Goal: Check status: Check status

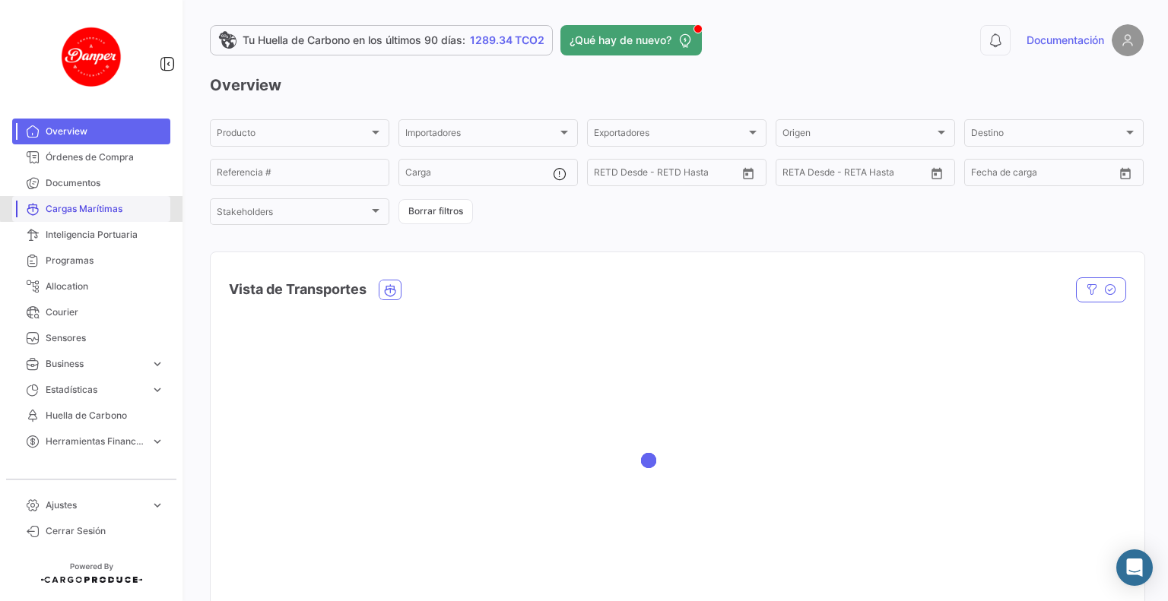
click at [128, 206] on span "Cargas Marítimas" at bounding box center [105, 209] width 119 height 14
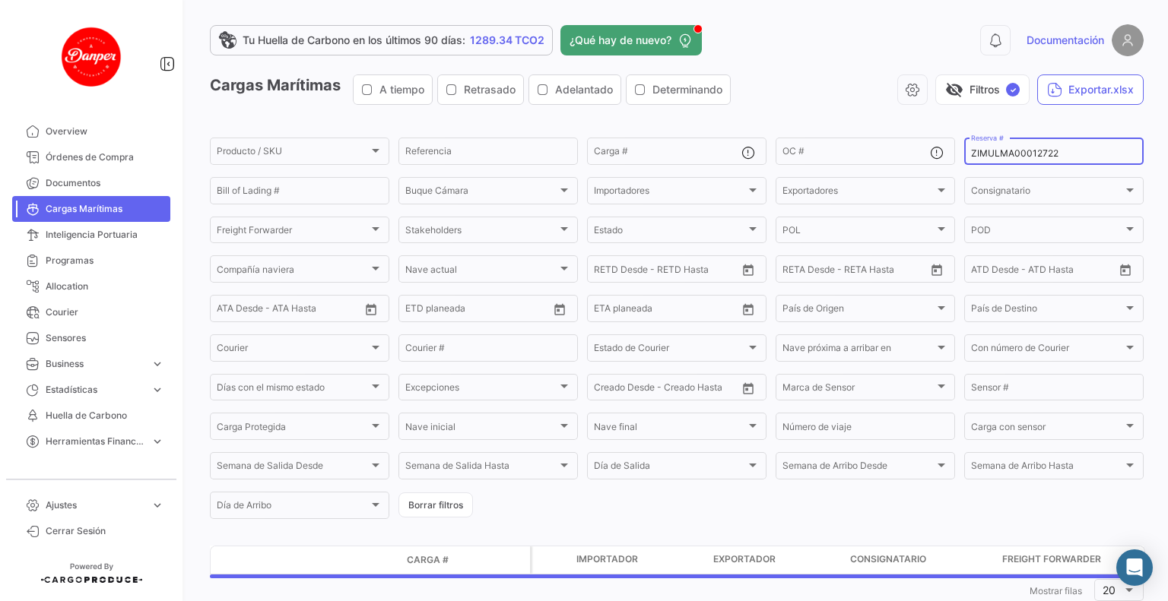
click at [1055, 151] on input "ZIMULMA00012722" at bounding box center [1054, 153] width 166 height 11
drag, startPoint x: 1052, startPoint y: 154, endPoint x: 633, endPoint y: 115, distance: 420.0
click at [633, 115] on app-list-header "Cargas Marítimas A tiempo Retrasado Adelantado Determinando visibility_off Filt…" at bounding box center [677, 298] width 934 height 447
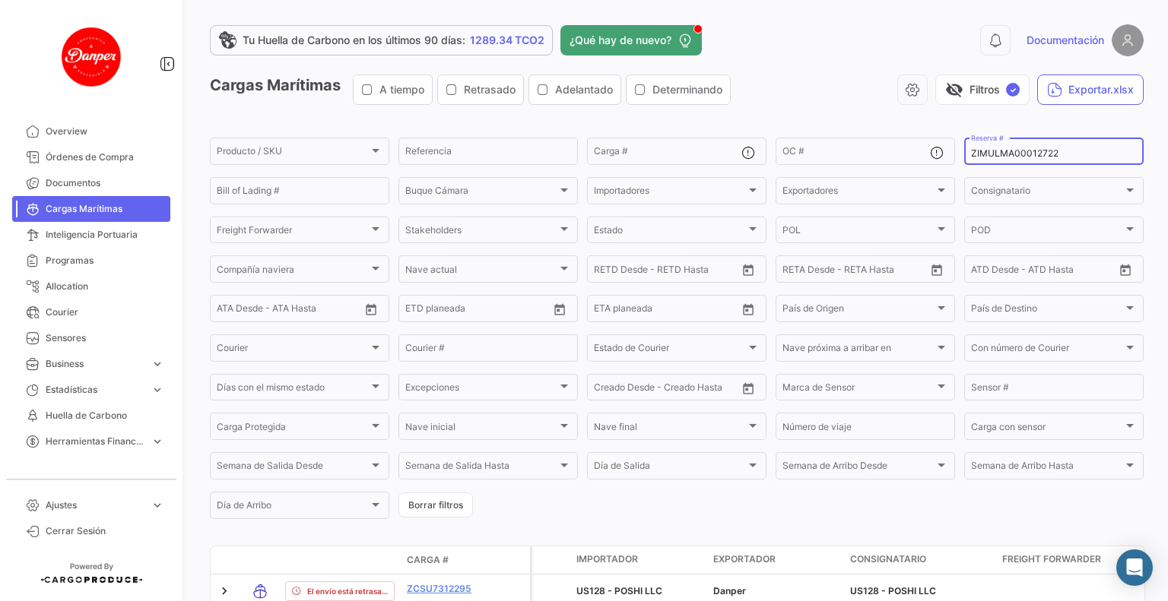
paste input
type input "ZIMULMA00012722"
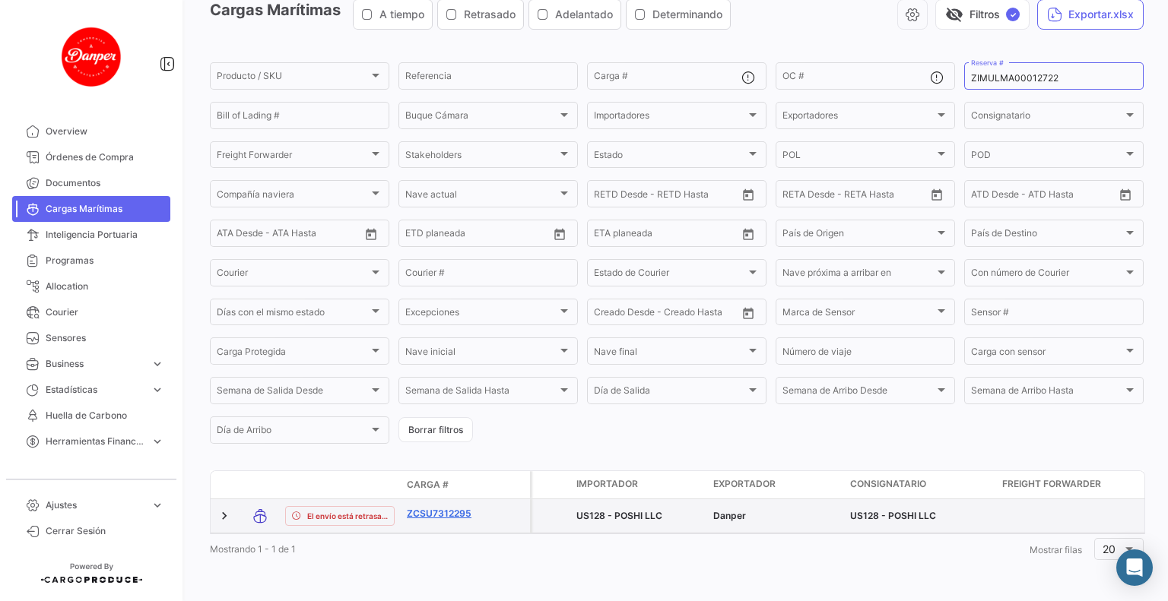
click at [459, 507] on link "ZCSU7312295" at bounding box center [446, 514] width 79 height 14
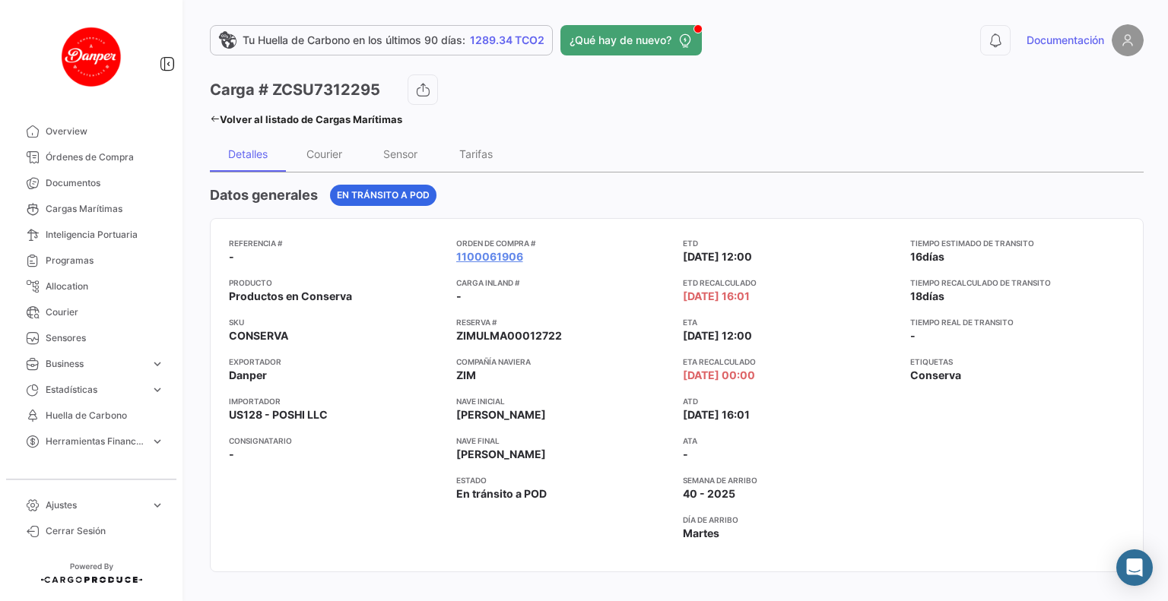
click at [820, 487] on app-card-info-value "40 - 2025" at bounding box center [790, 494] width 215 height 15
